Goal: Information Seeking & Learning: Learn about a topic

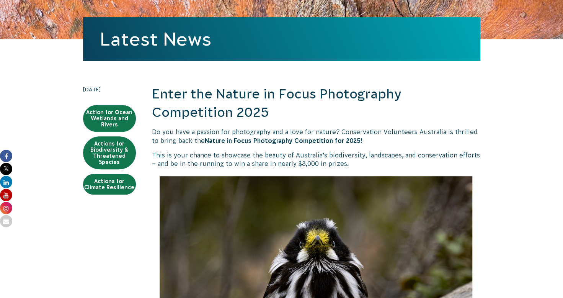
scroll to position [103, 0]
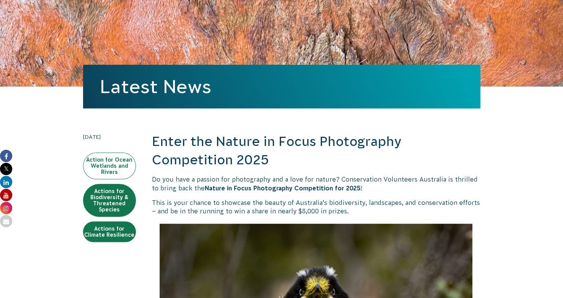
click at [111, 160] on link "Action for Ocean Wetlands and Rivers" at bounding box center [109, 165] width 53 height 27
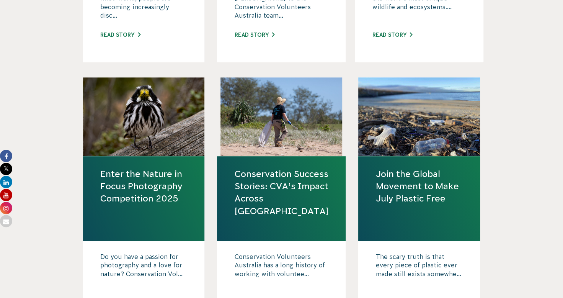
scroll to position [576, 0]
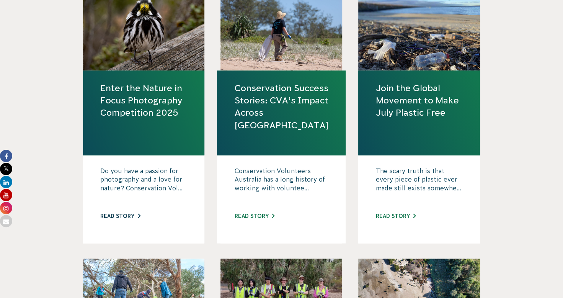
click at [113, 217] on link "Read story" at bounding box center [120, 216] width 40 height 6
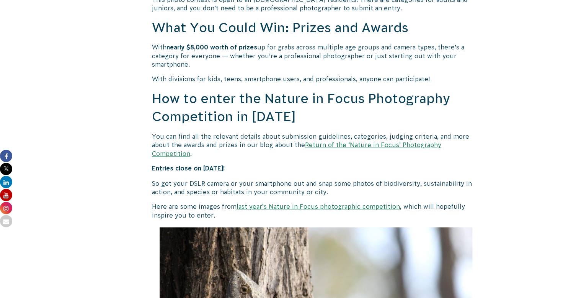
scroll to position [667, 0]
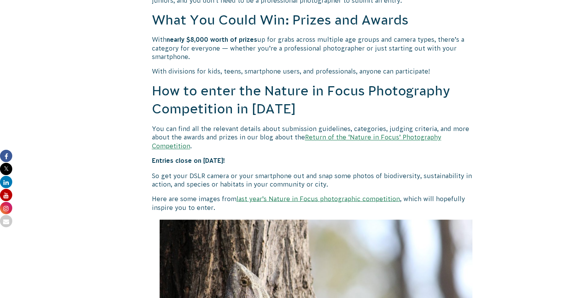
click at [439, 136] on link "Return of the ‘Nature in Focus’ Photography Competition" at bounding box center [296, 140] width 289 height 15
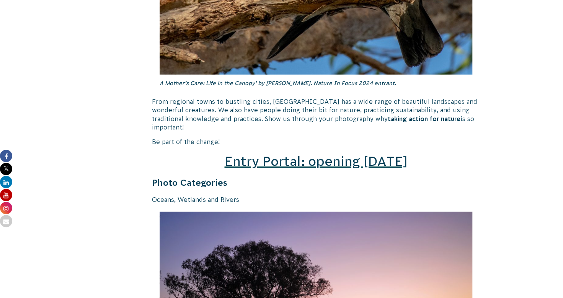
scroll to position [1072, 0]
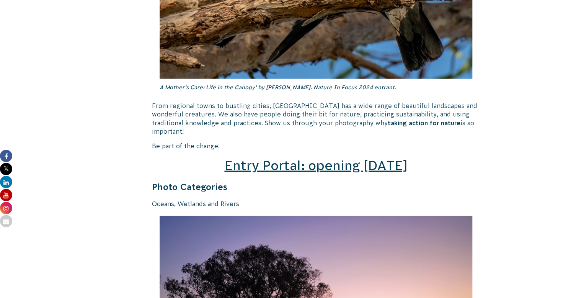
click at [337, 158] on span "Entry Portal: opening July 4" at bounding box center [315, 165] width 183 height 15
